Goal: Task Accomplishment & Management: Use online tool/utility

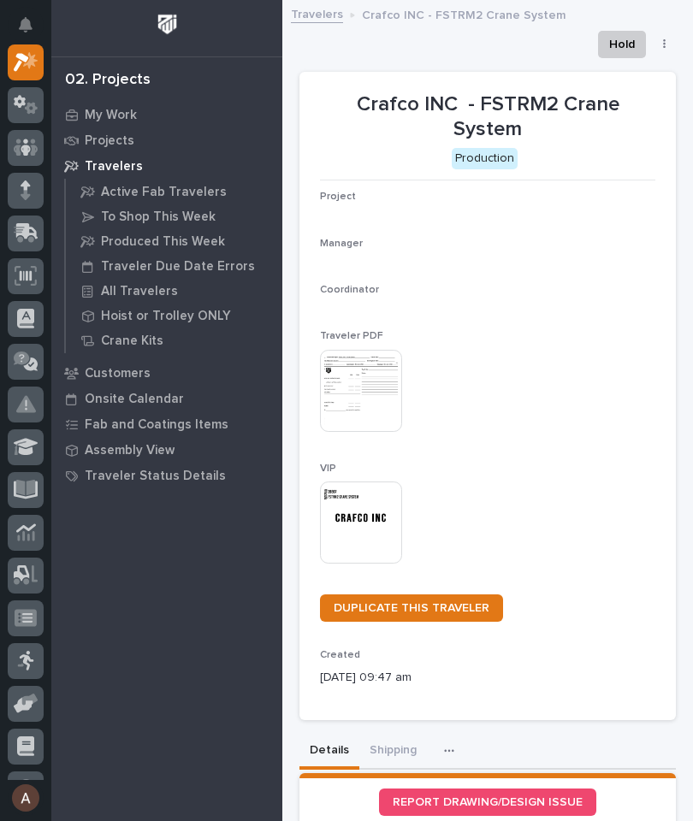
click at [18, 227] on icon at bounding box center [24, 235] width 21 height 16
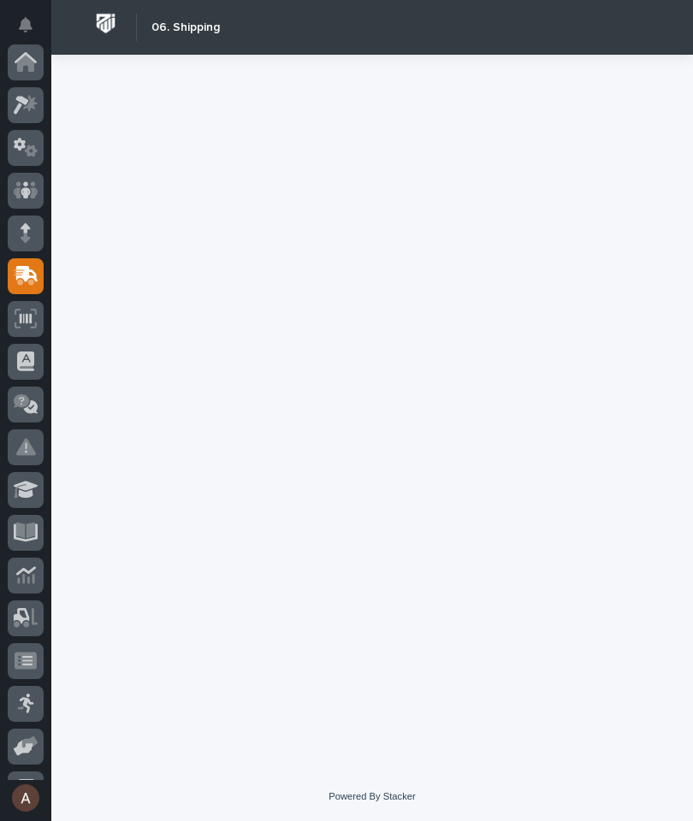
scroll to position [204, 0]
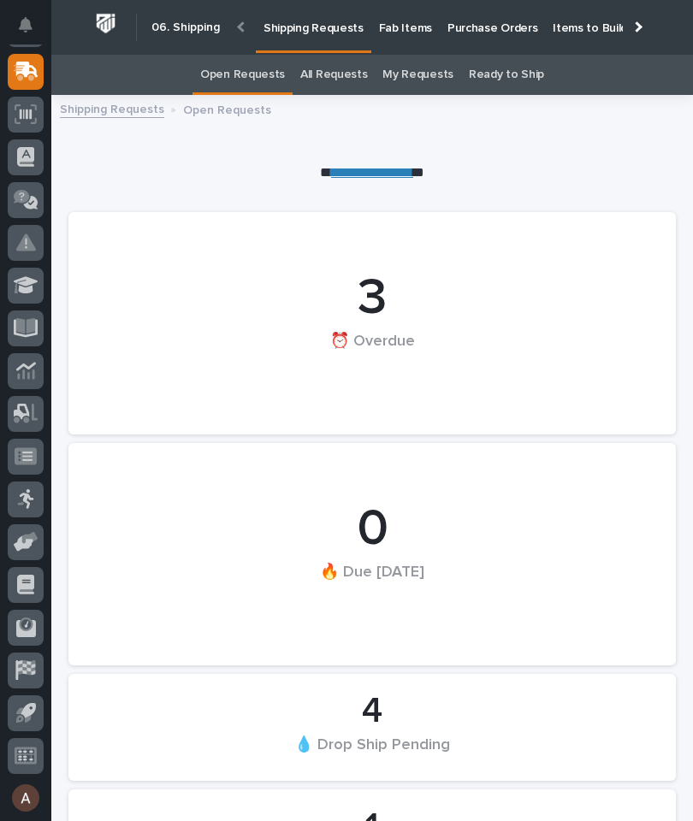
click at [405, 31] on p "Fab Items" at bounding box center [405, 18] width 53 height 36
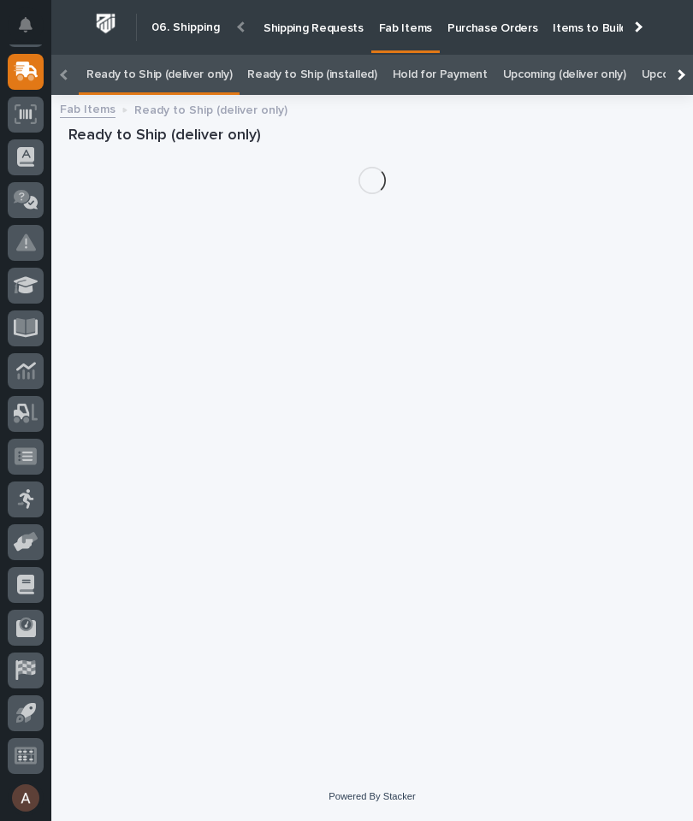
scroll to position [0, -185]
click at [683, 55] on div at bounding box center [679, 75] width 27 height 40
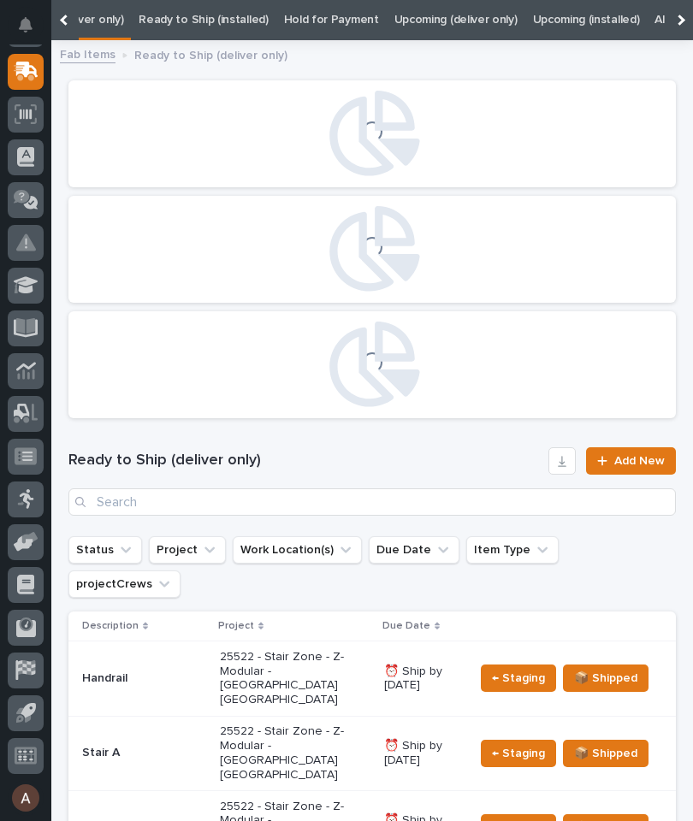
scroll to position [0, 0]
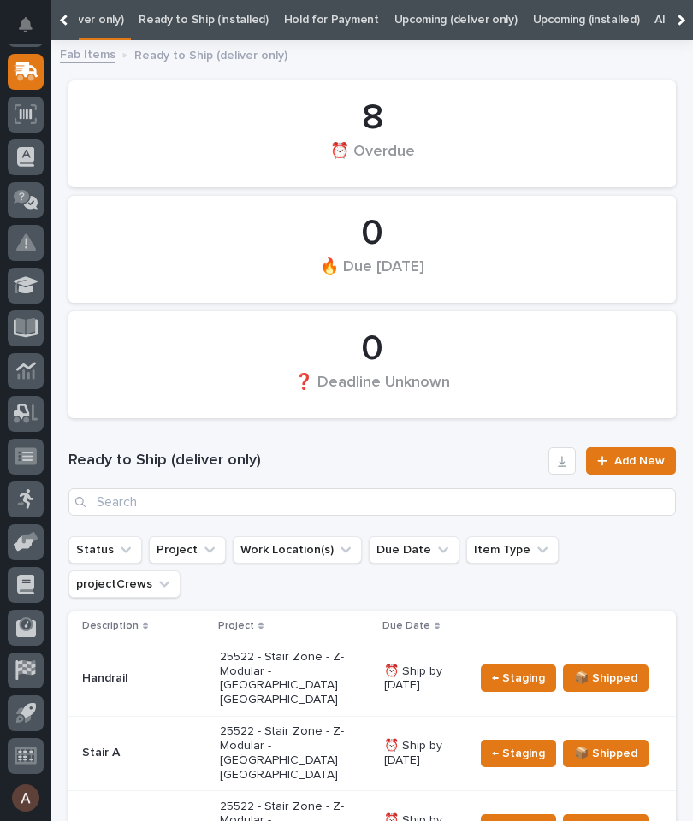
click at [686, 19] on div at bounding box center [679, 20] width 27 height 40
click at [422, 21] on link "All" at bounding box center [428, 20] width 12 height 40
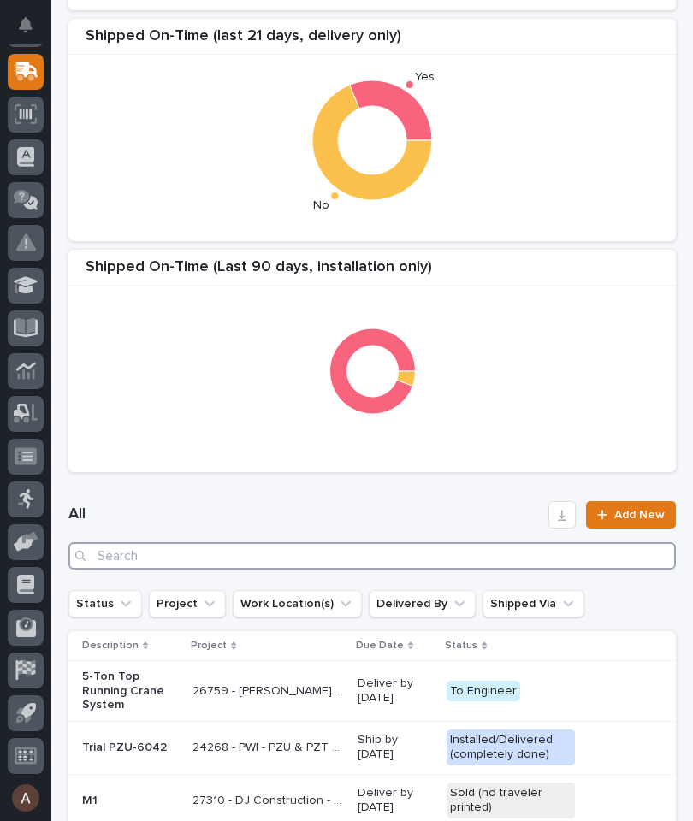
click at [266, 546] on input "Search" at bounding box center [371, 555] width 607 height 27
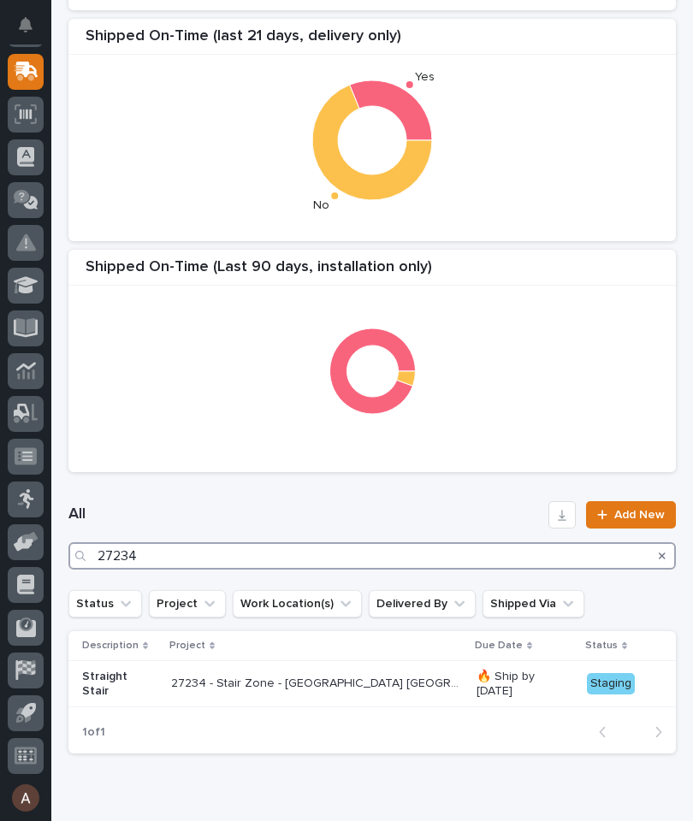
type input "27234"
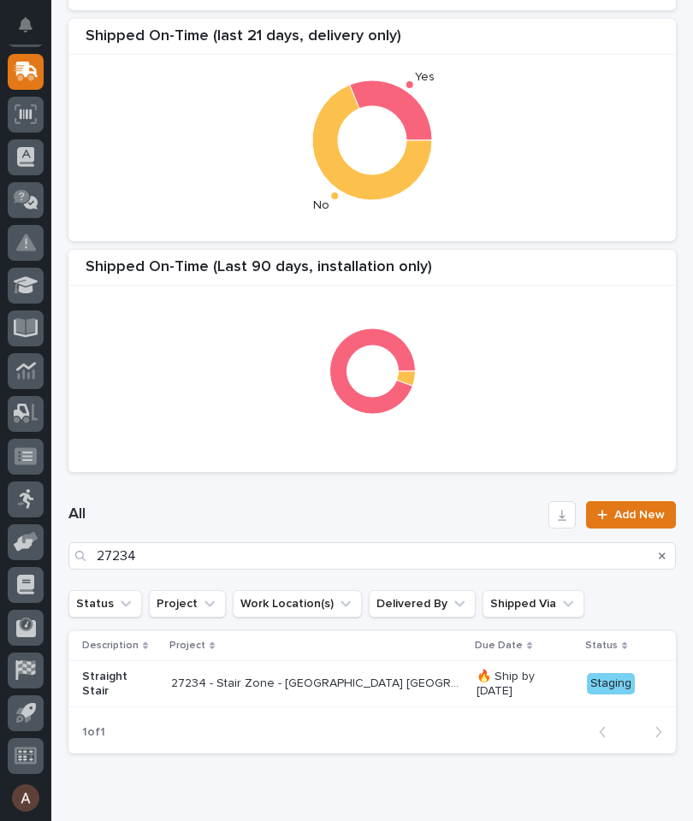
click at [524, 244] on div "Shipped On-Time (Last 90 Days, delivery only) Shipped On-Time (last 21 days, de…" at bounding box center [372, 129] width 624 height 701
click at [113, 673] on p "Straight Stair" at bounding box center [119, 684] width 75 height 29
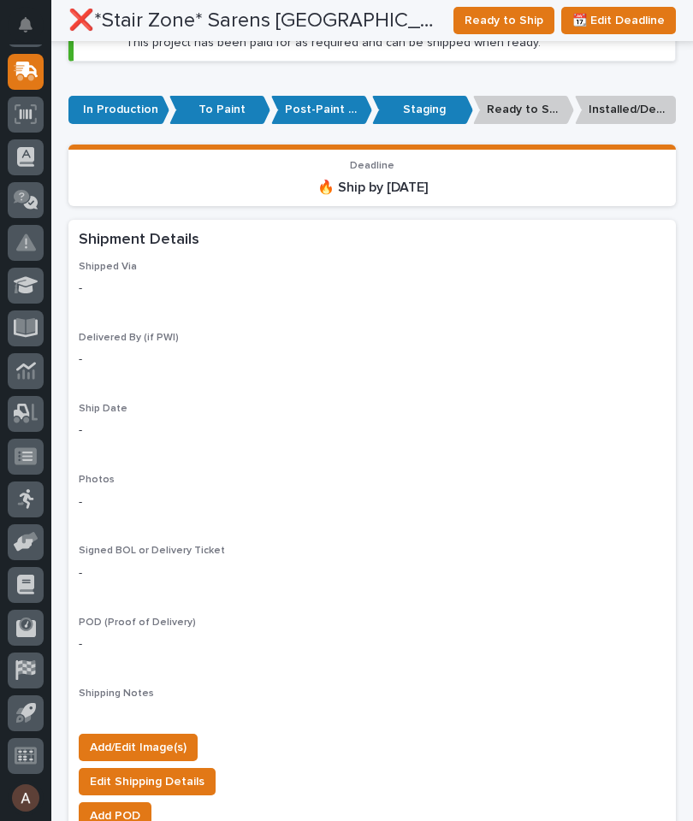
click at [157, 737] on span "Add/Edit Image(s)" at bounding box center [138, 747] width 97 height 21
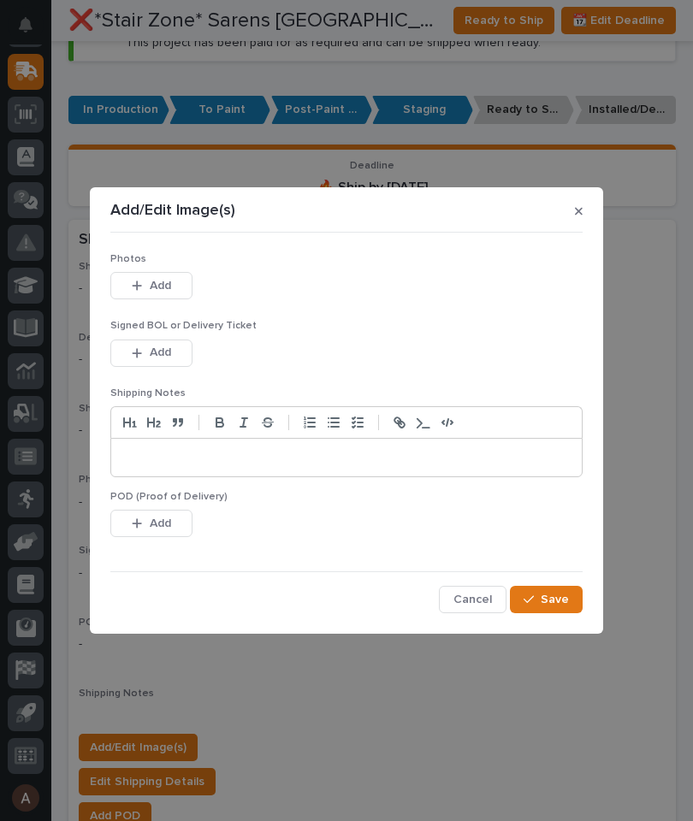
click at [162, 283] on span "Add" at bounding box center [160, 285] width 21 height 15
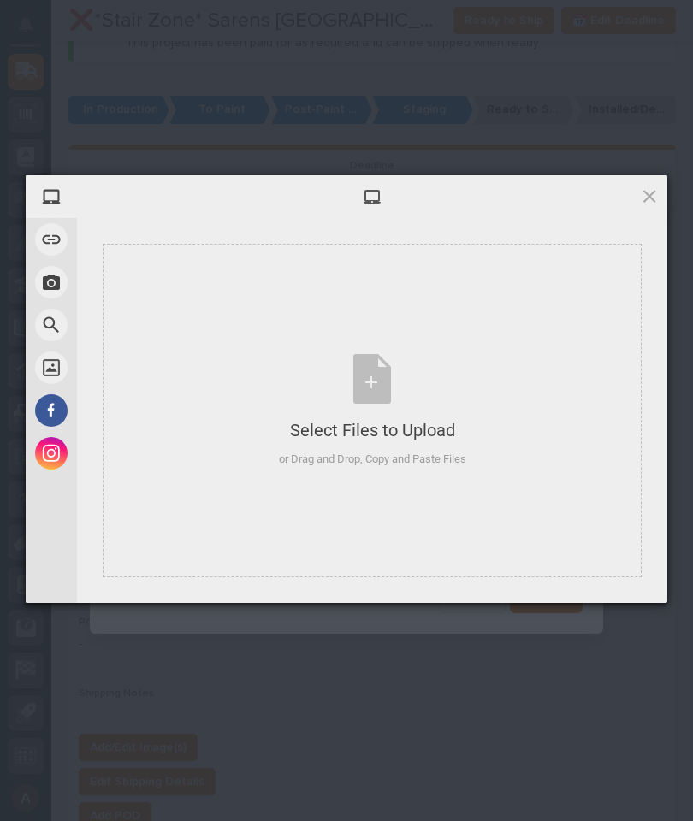
click at [499, 295] on div "Select Files to Upload or Drag and Drop, Copy and Paste Files" at bounding box center [372, 411] width 539 height 334
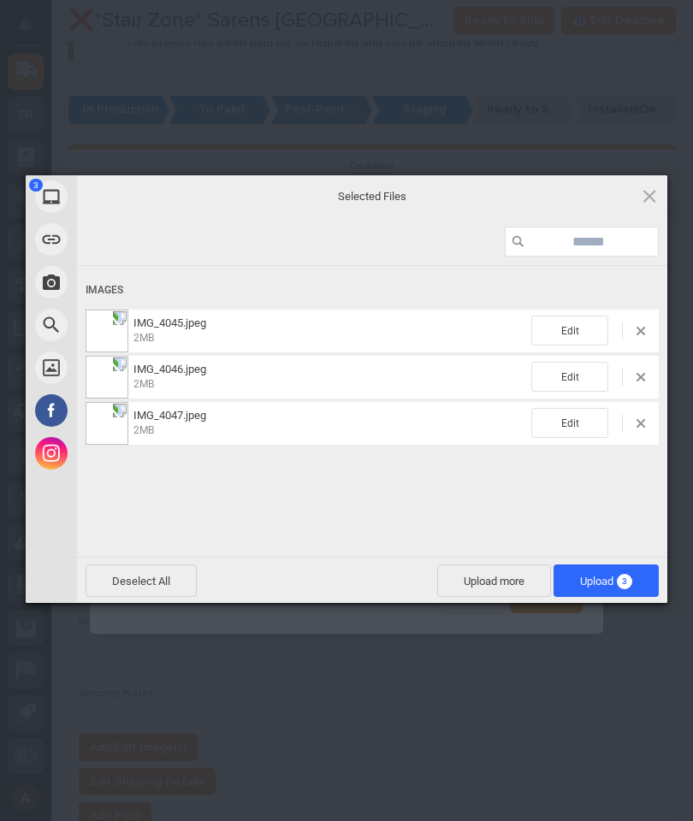
click at [619, 570] on span "Upload 3" at bounding box center [605, 581] width 105 height 33
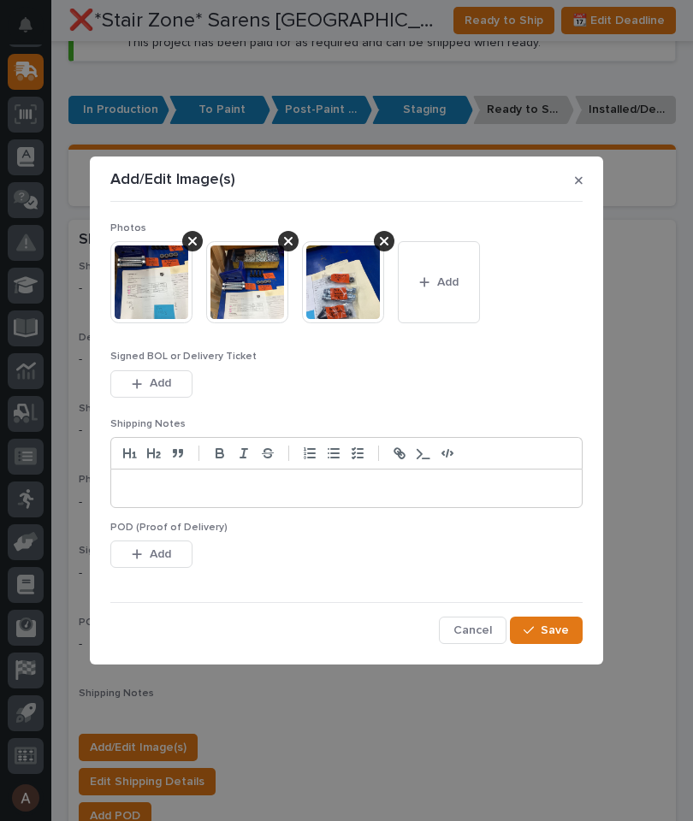
click at [563, 629] on span "Save" at bounding box center [555, 630] width 28 height 15
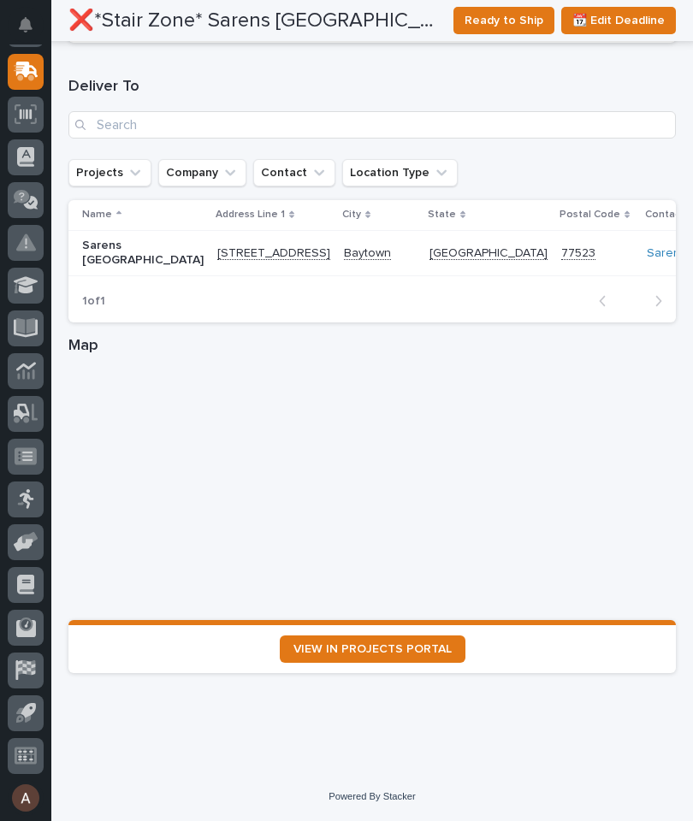
click at [395, 645] on span "VIEW IN PROJECTS PORTAL" at bounding box center [372, 649] width 158 height 12
click at [33, 70] on icon at bounding box center [26, 72] width 25 height 20
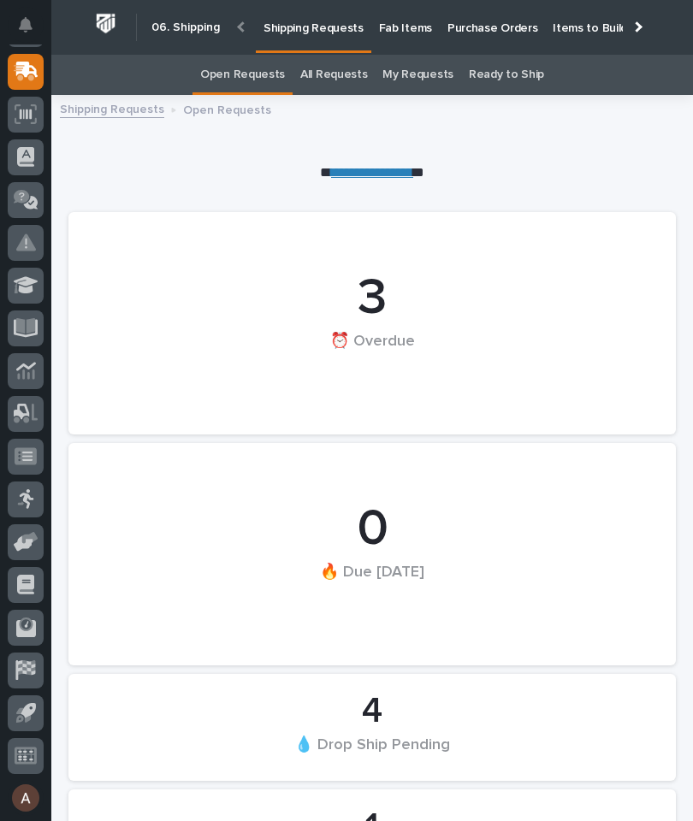
click at [647, 36] on div at bounding box center [636, 26] width 27 height 53
click at [432, 30] on p "Fab Items" at bounding box center [405, 18] width 53 height 36
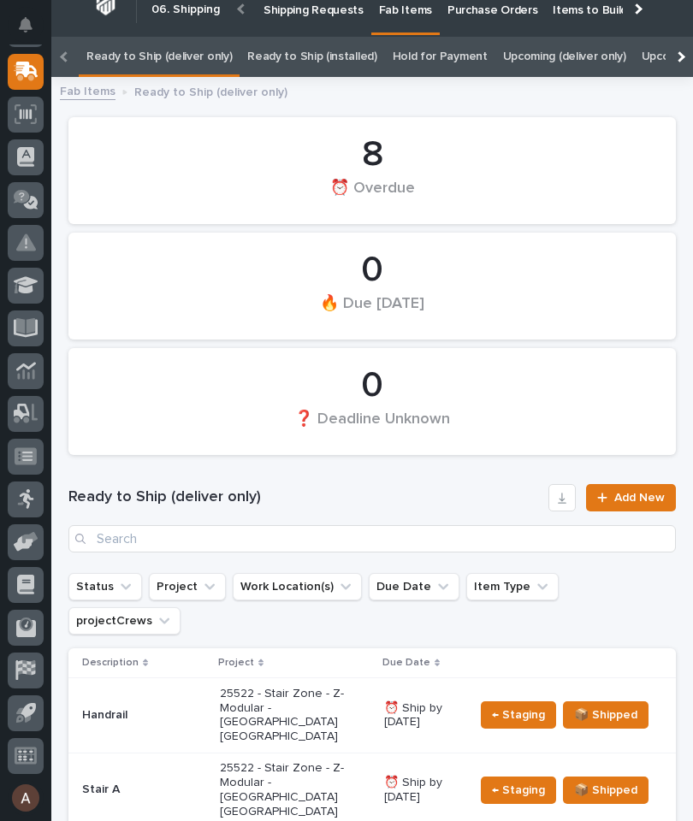
scroll to position [0, -206]
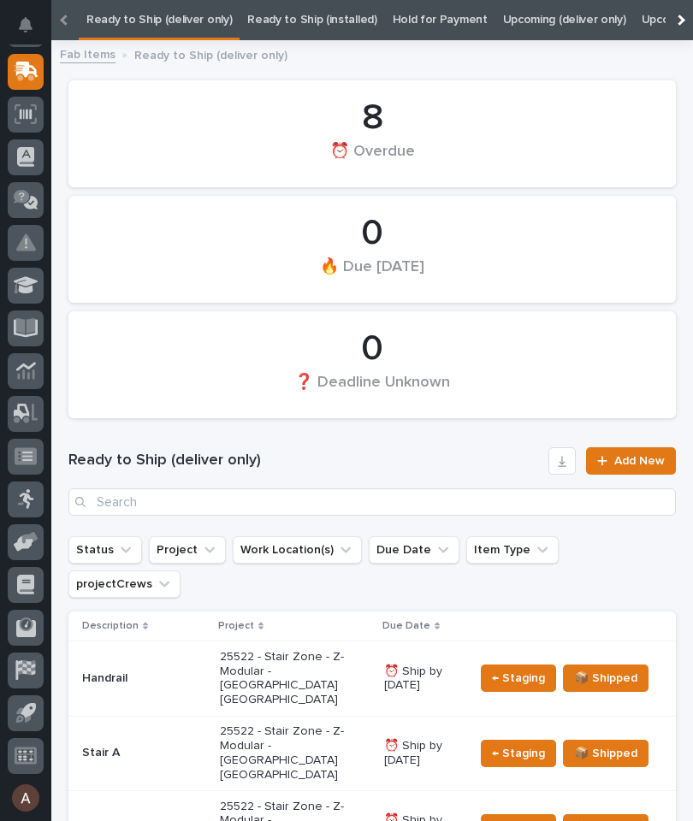
click at [666, 15] on div at bounding box center [679, 20] width 27 height 40
click at [607, 24] on link "All" at bounding box center [613, 20] width 12 height 40
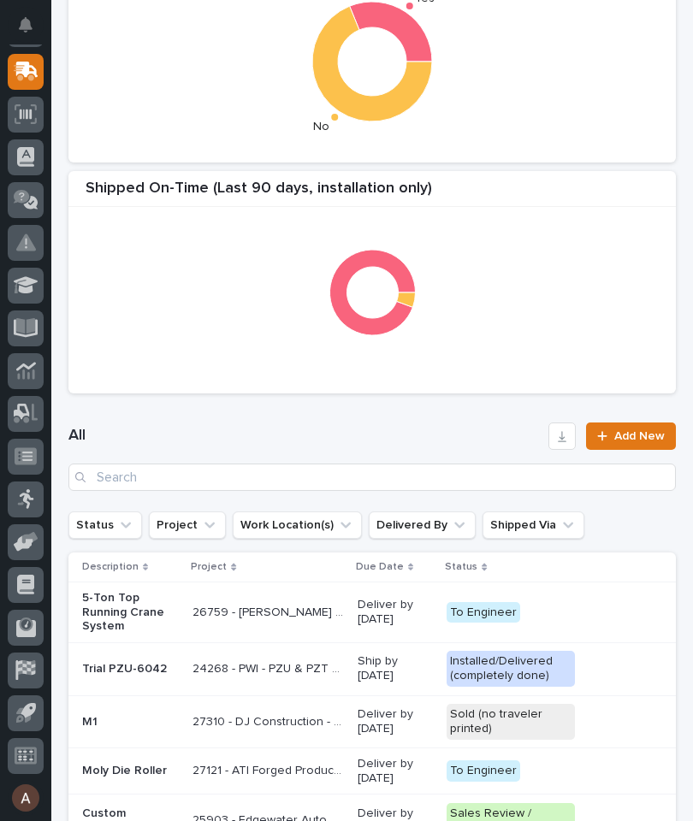
scroll to position [426, 0]
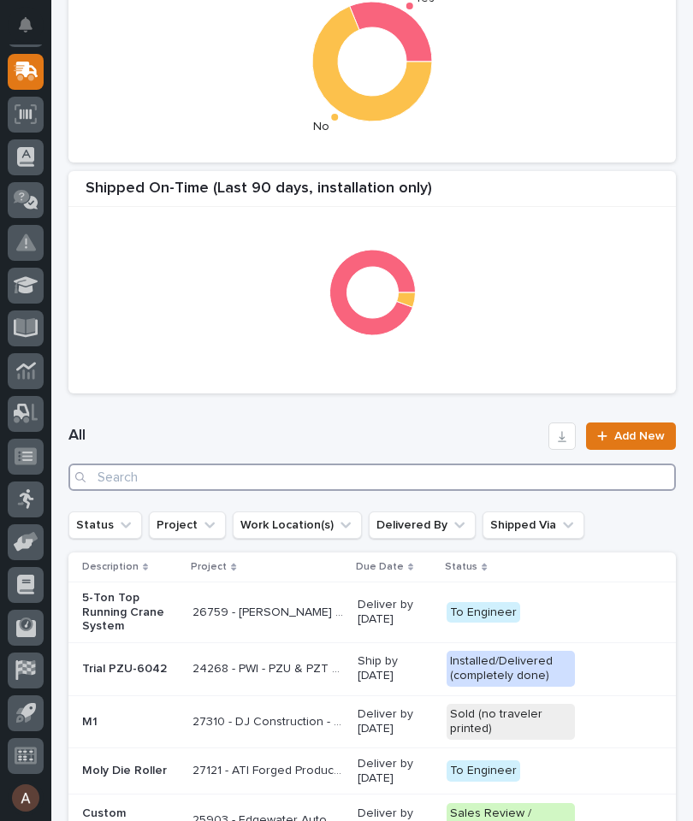
click at [591, 468] on input "Search" at bounding box center [371, 477] width 607 height 27
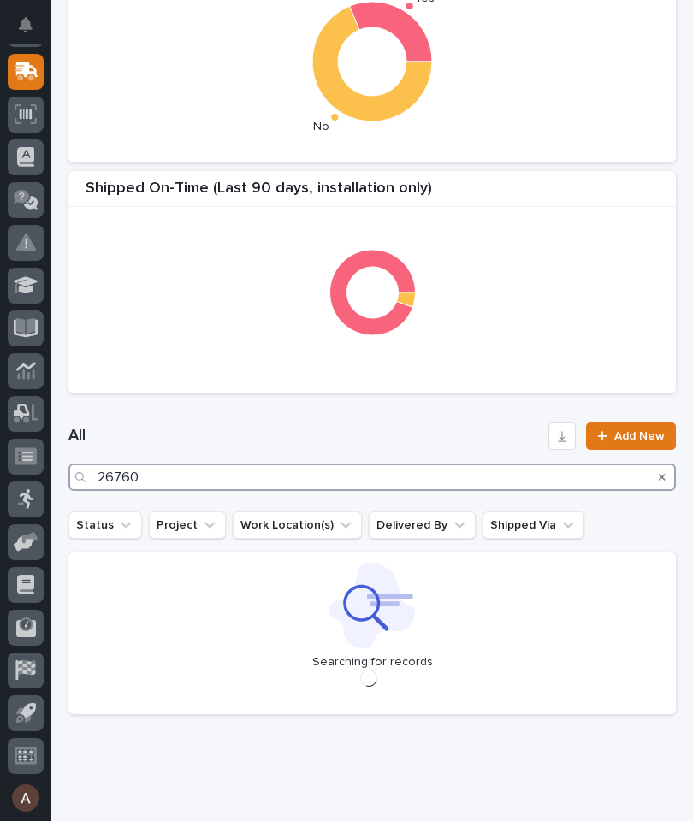
type input "26760"
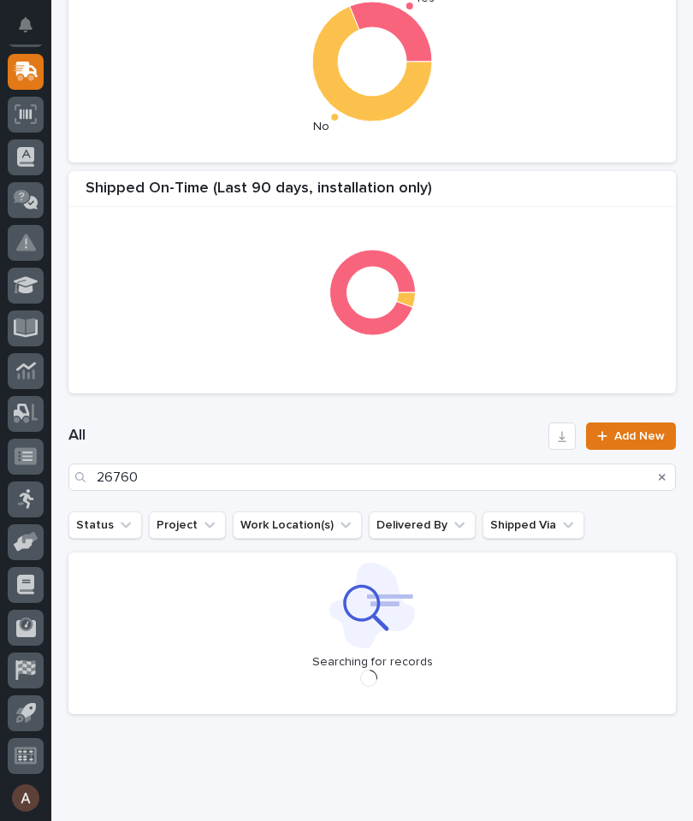
click at [441, 397] on div "Shipped On-Time (Last 90 Days, delivery only) Shipped On-Time (last 21 days, de…" at bounding box center [372, 51] width 624 height 701
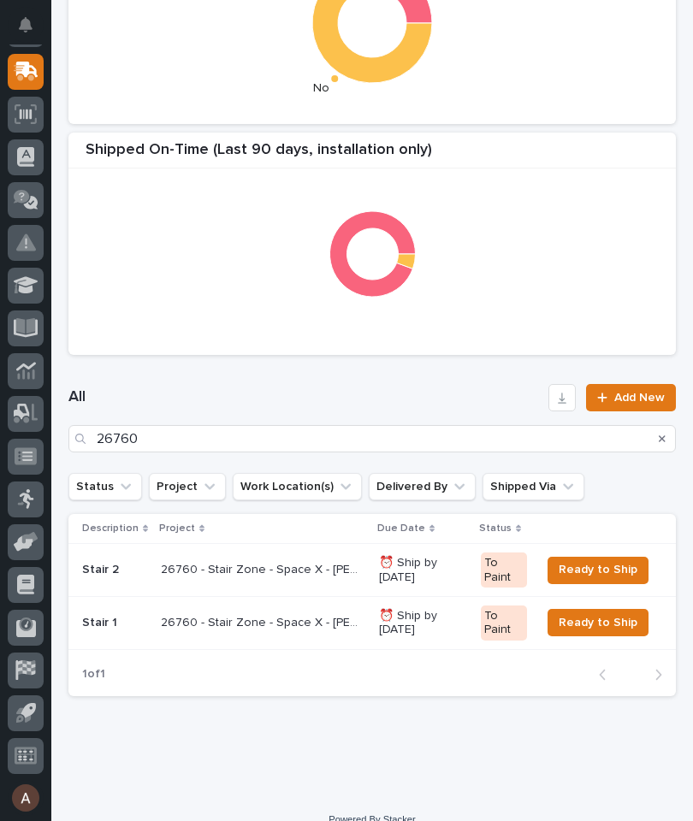
scroll to position [470, 0]
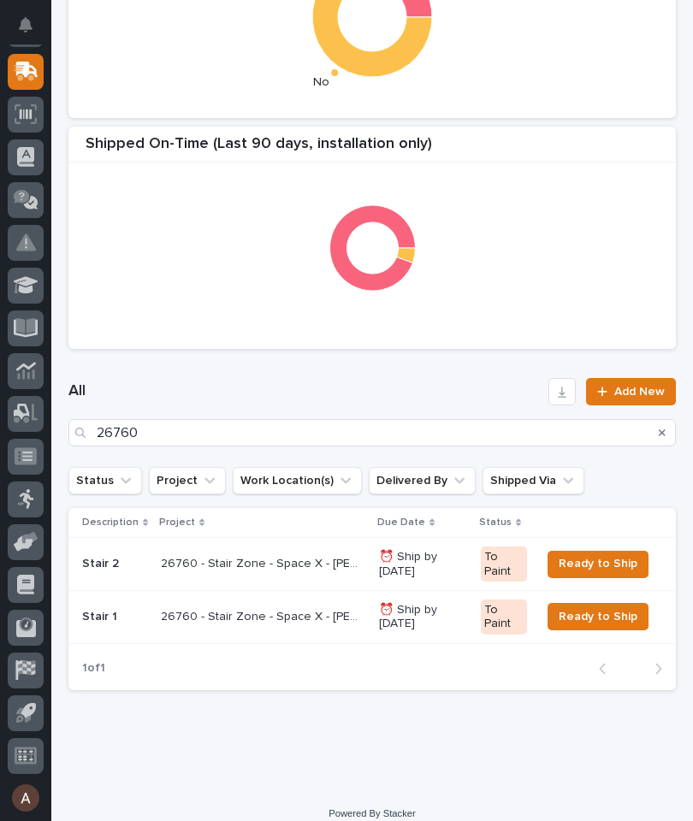
click at [104, 552] on div "Stair 2" at bounding box center [114, 564] width 65 height 28
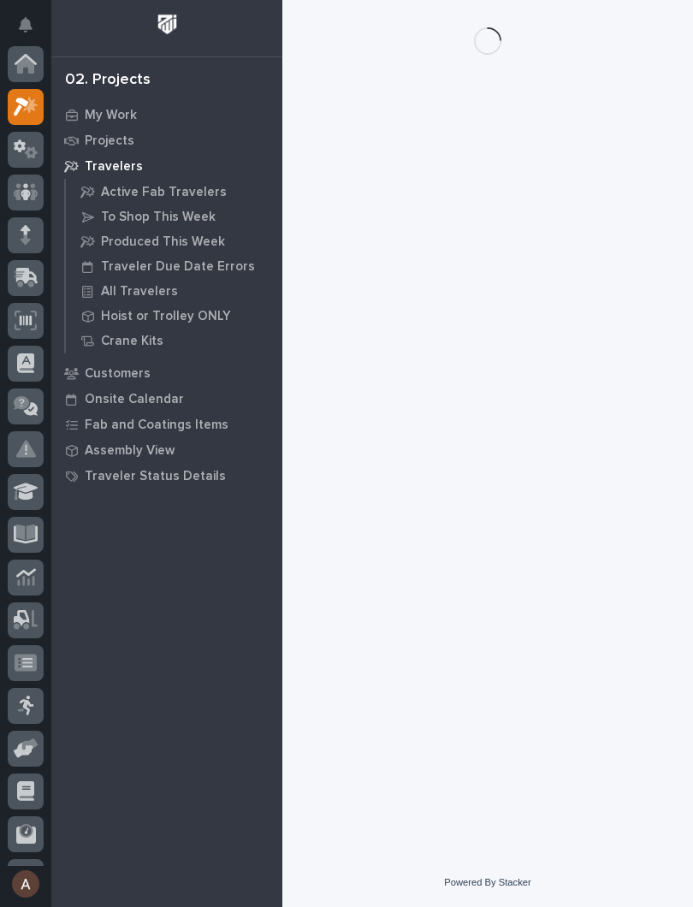
scroll to position [43, 0]
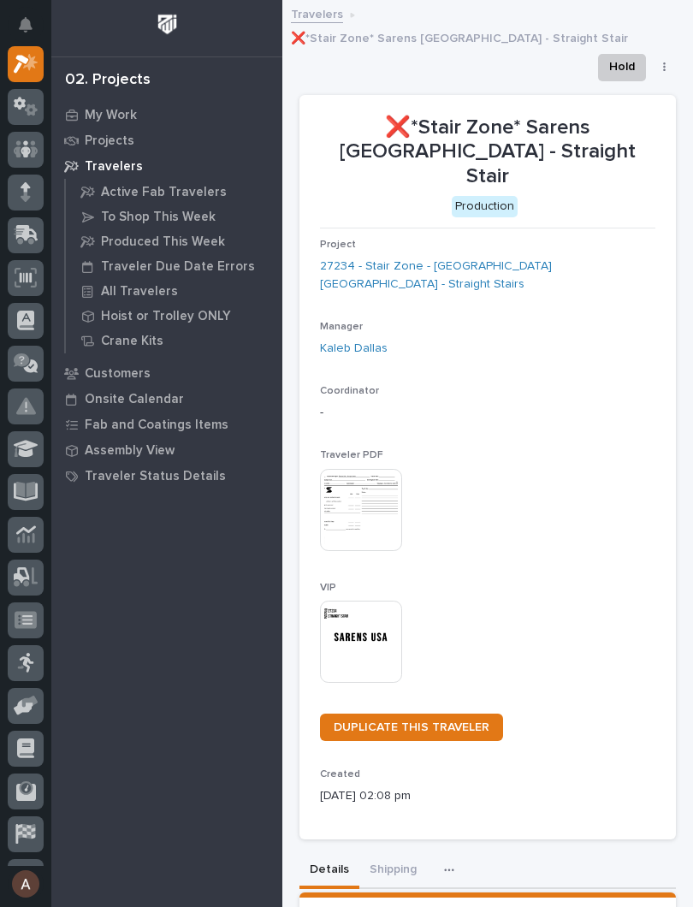
click at [364, 601] on img at bounding box center [361, 642] width 82 height 82
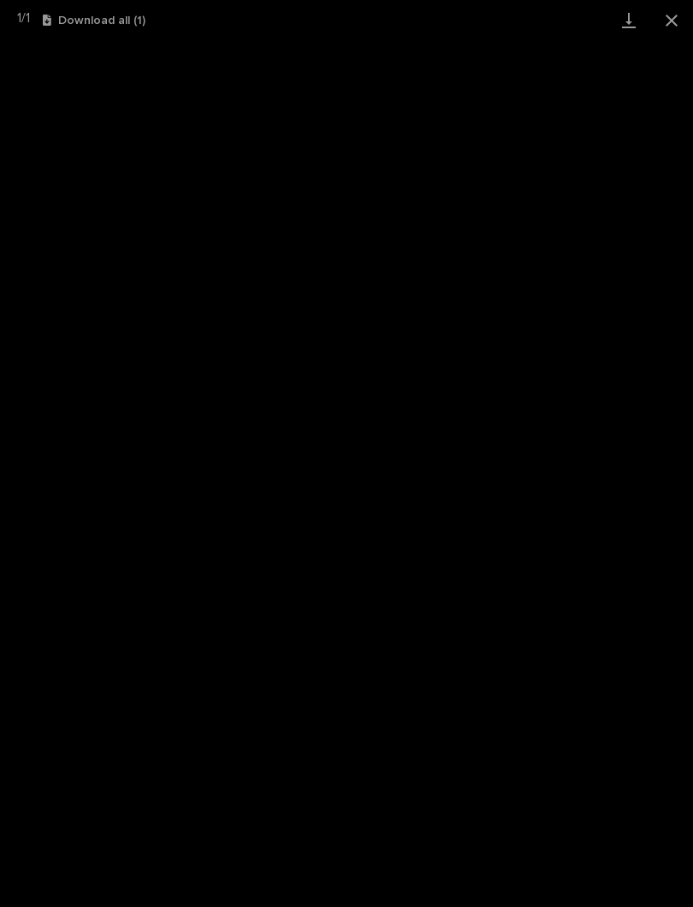
click at [621, 19] on link "Download" at bounding box center [628, 20] width 43 height 40
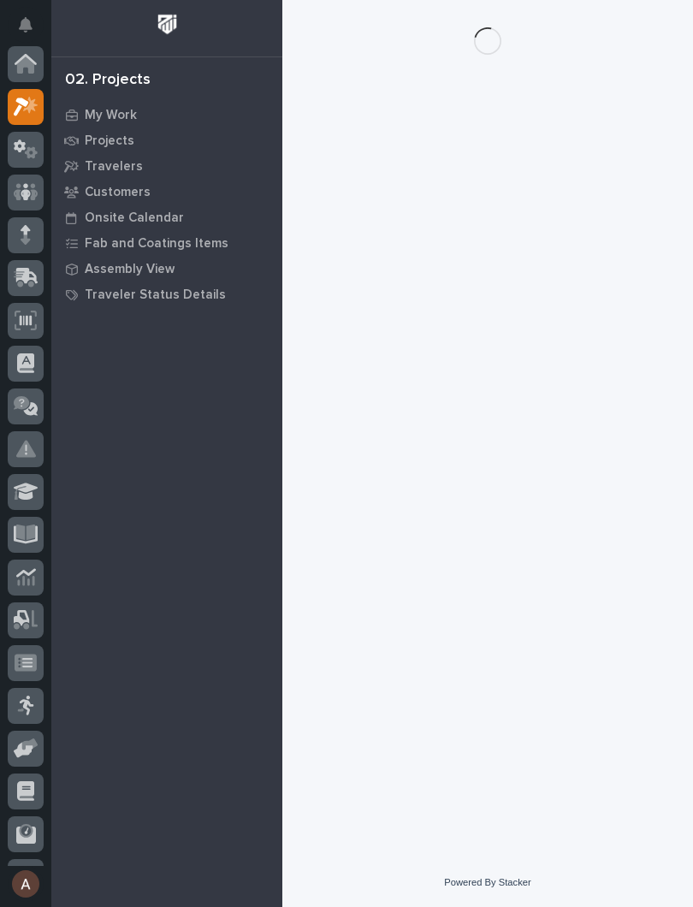
scroll to position [43, 0]
